Goal: Find specific fact: Find specific fact

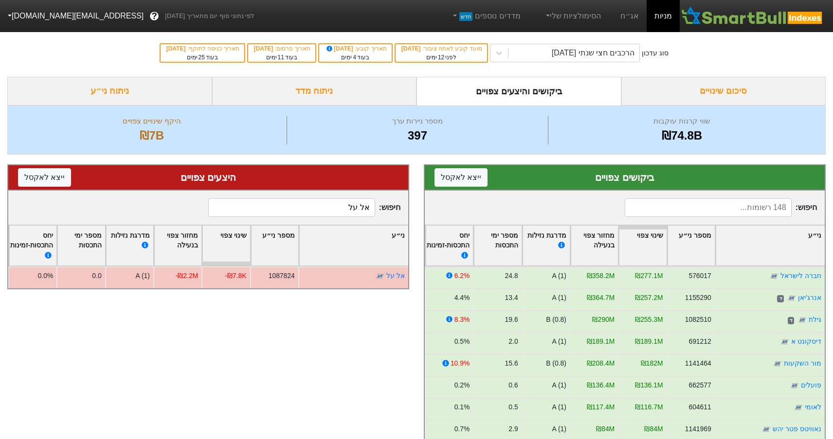
scroll to position [137, 0]
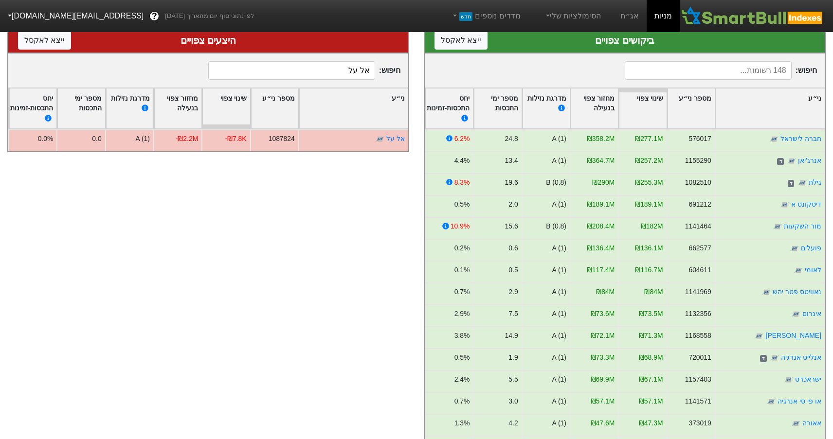
click at [713, 70] on input at bounding box center [707, 70] width 166 height 18
click at [686, 66] on input at bounding box center [707, 70] width 166 height 18
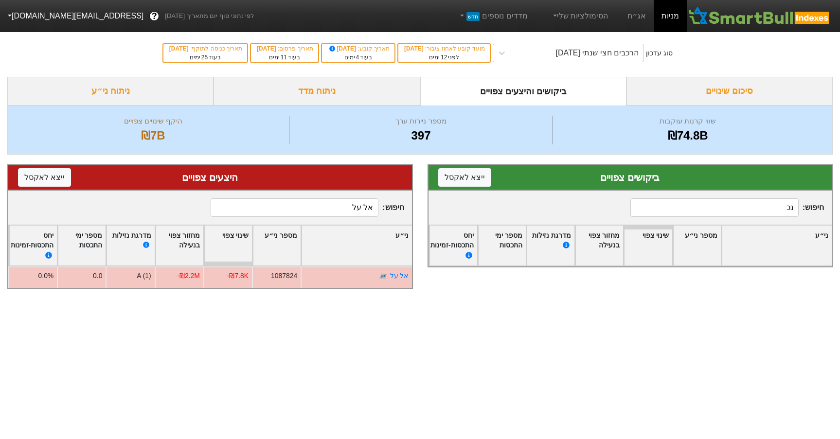
type input "נ"
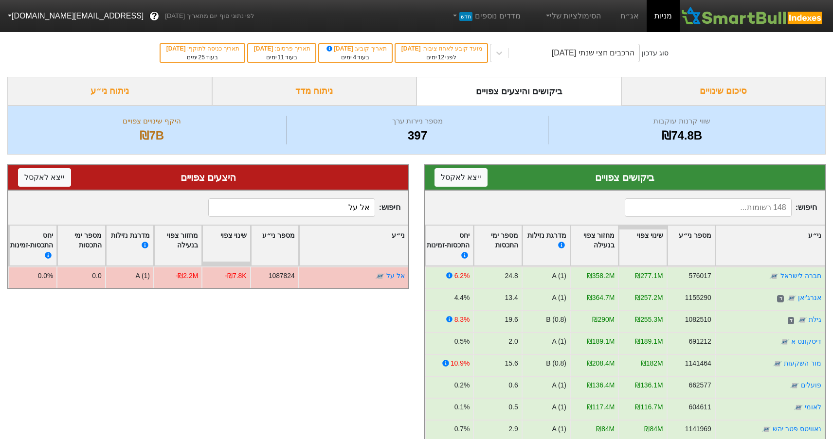
type input "ר"
click at [739, 206] on input "ר" at bounding box center [707, 207] width 166 height 18
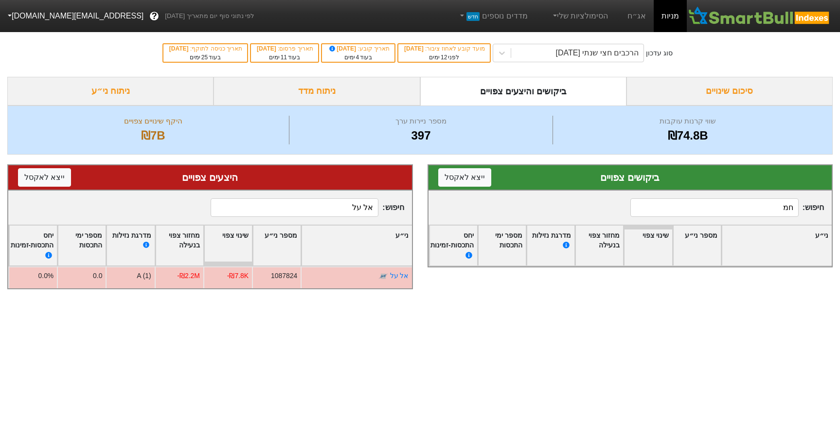
type input "ח"
type input "מ"
type input "j"
type input "g"
